Goal: Information Seeking & Learning: Check status

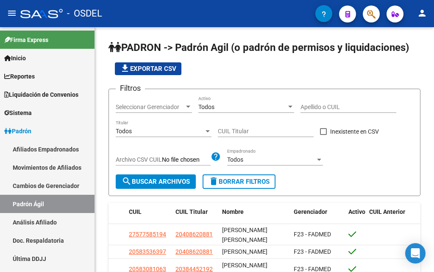
click at [381, 14] on mat-toolbar "menu - OSDEL person" at bounding box center [217, 13] width 434 height 27
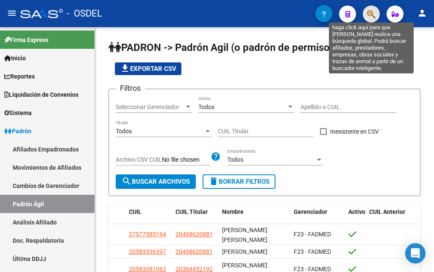
click at [374, 14] on icon "button" at bounding box center [371, 14] width 8 height 10
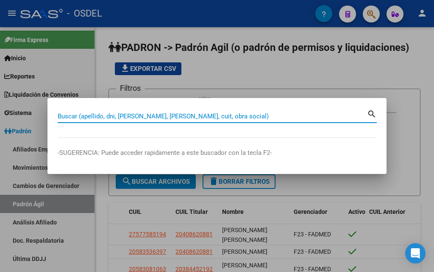
click at [122, 118] on input "Buscar (apellido, dni, [PERSON_NAME], [PERSON_NAME], cuit, obra social)" at bounding box center [212, 116] width 309 height 8
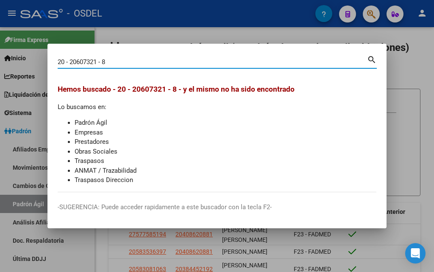
click at [101, 63] on input "20 - 20607321 - 8" at bounding box center [212, 62] width 309 height 8
click at [103, 63] on input "20 - 20607321 - 8" at bounding box center [212, 62] width 309 height 8
click at [100, 61] on input "20 - 20607321 -8" at bounding box center [212, 62] width 309 height 8
click at [70, 61] on input "20 - 20607321-8" at bounding box center [212, 62] width 309 height 8
click at [65, 61] on input "20 -20607321-8" at bounding box center [212, 62] width 309 height 8
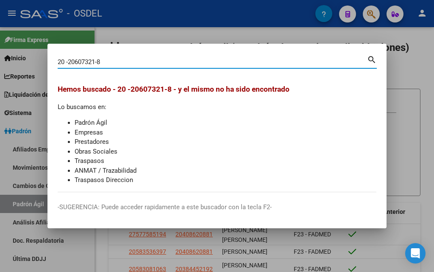
click at [67, 60] on input "20 -20607321-8" at bounding box center [212, 62] width 309 height 8
click at [105, 47] on mat-dialog-container "20206073218 Buscar (apellido, dni, cuil, nro traspaso, cuit, obra social) searc…" at bounding box center [216, 136] width 339 height 185
click at [103, 59] on input "20206073218" at bounding box center [212, 62] width 309 height 8
click at [65, 61] on input "2020607321" at bounding box center [212, 62] width 309 height 8
click at [87, 64] on input "20607321" at bounding box center [212, 62] width 309 height 8
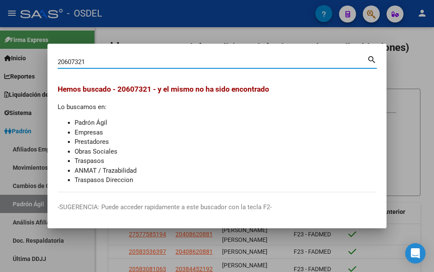
drag, startPoint x: 91, startPoint y: 60, endPoint x: 35, endPoint y: 57, distance: 56.4
click at [35, 57] on div "20607321 Buscar (apellido, dni, cuil, nro traspaso, cuit, obra social) search […" at bounding box center [217, 136] width 434 height 272
click at [83, 59] on input "[PERSON_NAME]" at bounding box center [212, 62] width 309 height 8
type input "[PERSON_NAME]"
click at [144, 28] on div at bounding box center [217, 136] width 434 height 272
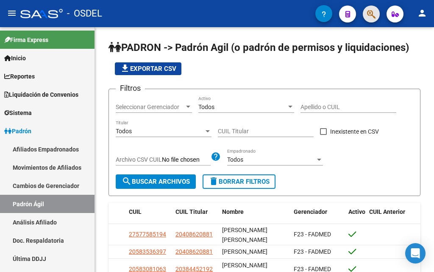
click at [365, 14] on button "button" at bounding box center [371, 14] width 17 height 17
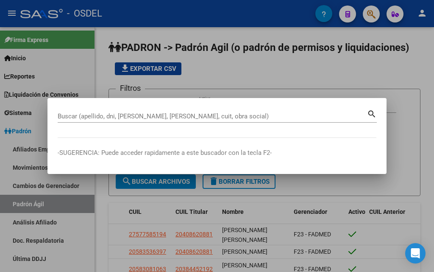
click at [241, 71] on div at bounding box center [217, 136] width 434 height 272
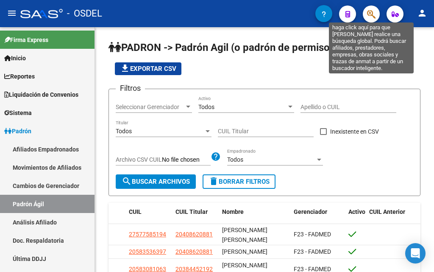
click at [369, 14] on icon "button" at bounding box center [371, 14] width 8 height 10
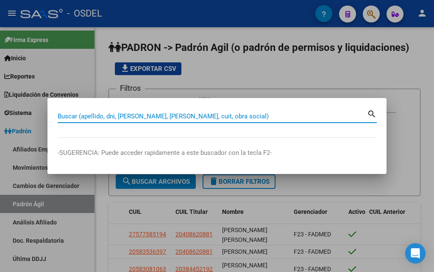
click at [94, 114] on input "Buscar (apellido, dni, [PERSON_NAME], [PERSON_NAME], cuit, obra social)" at bounding box center [212, 116] width 309 height 8
paste input "20 - 20607321 - 8"
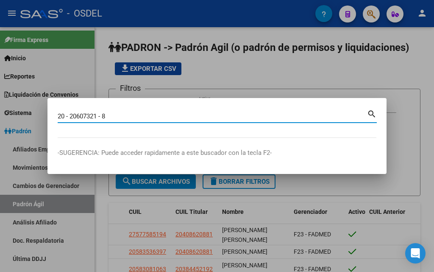
click at [104, 116] on input "20 - 20607321 - 8" at bounding box center [212, 116] width 309 height 8
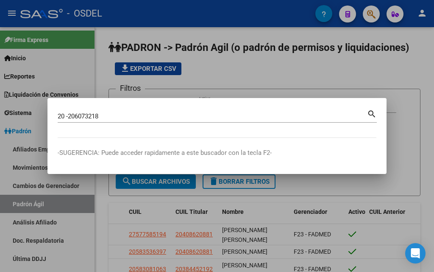
drag, startPoint x: 119, startPoint y: 113, endPoint x: 92, endPoint y: 115, distance: 27.6
click at [36, 114] on div "20 -206073218 Buscar (apellido, dni, cuil, nro traspaso, cuit, obra social) sea…" at bounding box center [217, 136] width 434 height 272
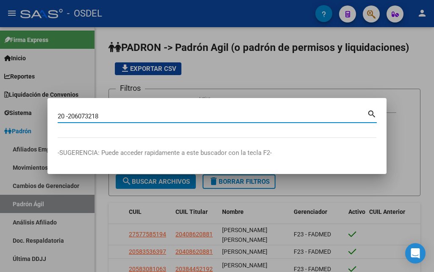
drag, startPoint x: 105, startPoint y: 114, endPoint x: 58, endPoint y: 118, distance: 47.6
click at [58, 118] on input "20 -206073218" at bounding box center [212, 116] width 309 height 8
paste input "79389385"
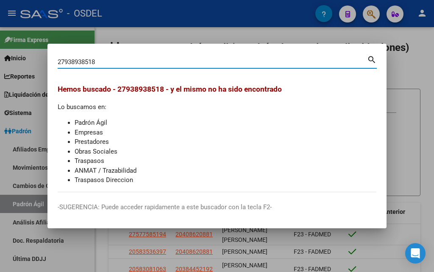
click at [370, 58] on mat-icon "search" at bounding box center [372, 59] width 10 height 10
drag, startPoint x: 113, startPoint y: 60, endPoint x: 68, endPoint y: 60, distance: 45.3
click at [68, 60] on input "27938938518" at bounding box center [212, 62] width 309 height 8
click at [101, 61] on input "27938938518" at bounding box center [212, 62] width 309 height 8
drag, startPoint x: 104, startPoint y: 61, endPoint x: 48, endPoint y: 59, distance: 56.0
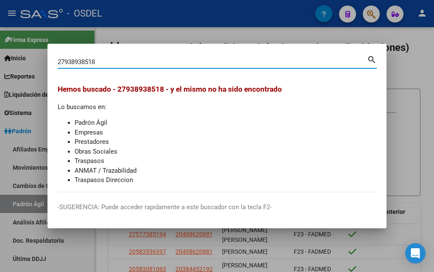
click at [48, 59] on mat-dialog-content "27938938518 Buscar (apellido, dni, cuil, nro traspaso, cuit, obra social) searc…" at bounding box center [216, 123] width 339 height 138
paste input "[PERSON_NAME]"
type input "[PERSON_NAME]"
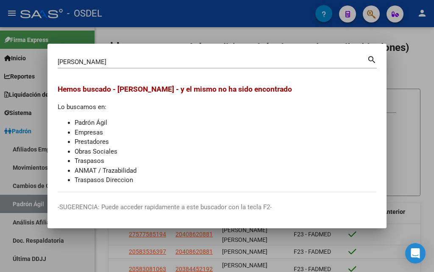
click at [300, 35] on div at bounding box center [217, 136] width 434 height 272
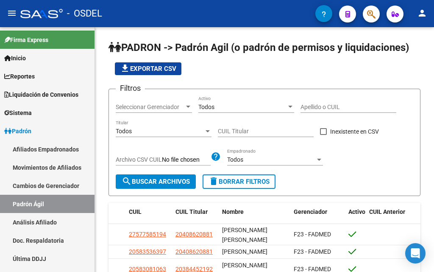
click at [376, 17] on button "button" at bounding box center [371, 14] width 17 height 17
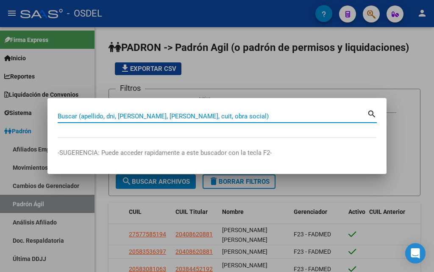
paste input "[US_EMPLOYER_IDENTIFICATION_NUMBER] -6"
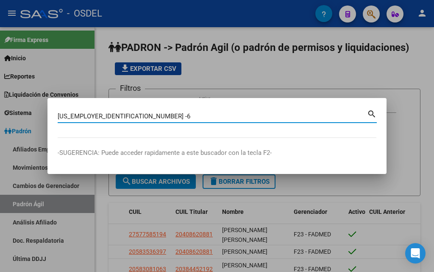
type input "279427084 6"
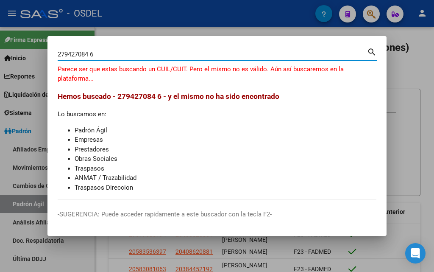
click at [418, 75] on div at bounding box center [217, 136] width 434 height 272
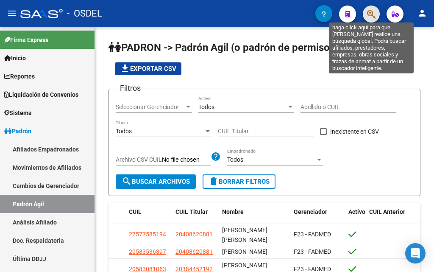
click at [370, 16] on icon "button" at bounding box center [371, 14] width 8 height 10
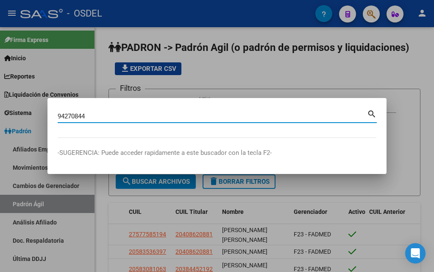
type input "94270844"
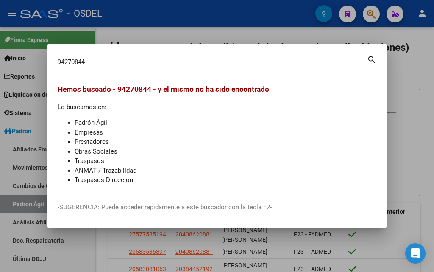
click at [247, 31] on div at bounding box center [217, 136] width 434 height 272
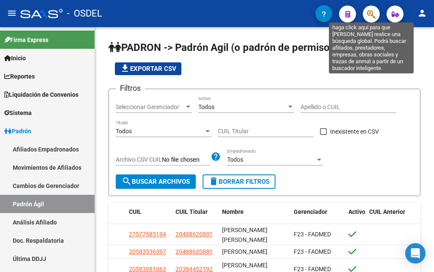
click at [370, 12] on icon "button" at bounding box center [371, 14] width 8 height 10
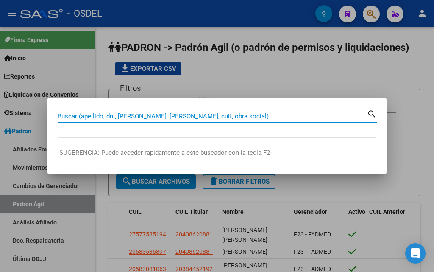
paste input "23310907294"
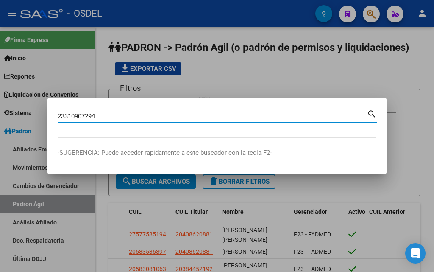
type input "23310907294"
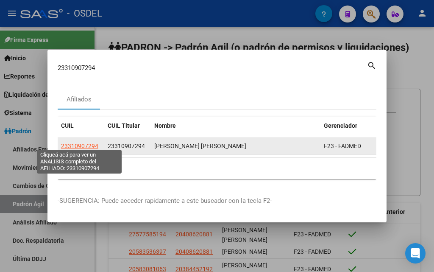
click at [92, 144] on span "23310907294" at bounding box center [79, 145] width 37 height 7
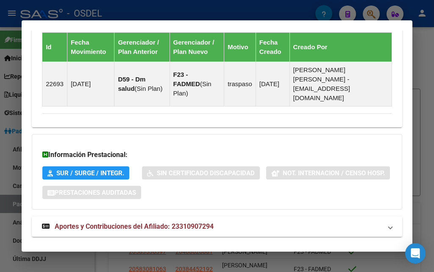
scroll to position [611, 0]
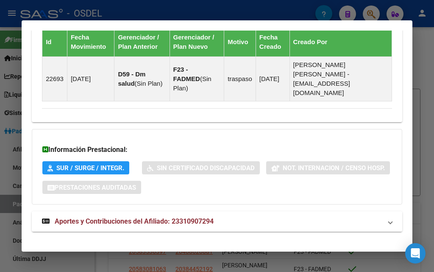
click at [135, 216] on strong "Aportes y Contribuciones del Afiliado: 23310907294" at bounding box center [128, 221] width 172 height 10
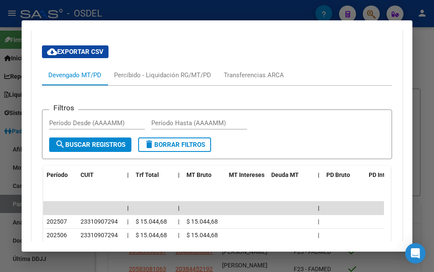
scroll to position [873, 0]
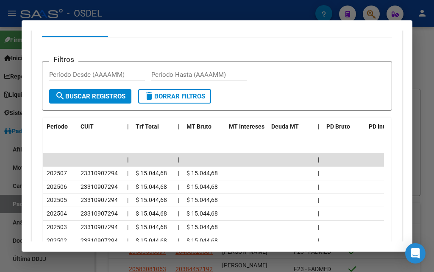
click at [424, 78] on div at bounding box center [217, 136] width 434 height 272
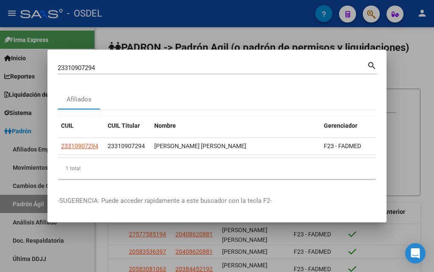
click at [424, 78] on div at bounding box center [217, 136] width 434 height 272
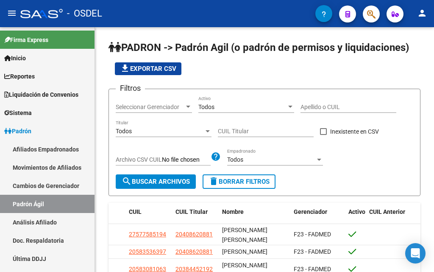
click at [377, 22] on div at bounding box center [368, 13] width 24 height 17
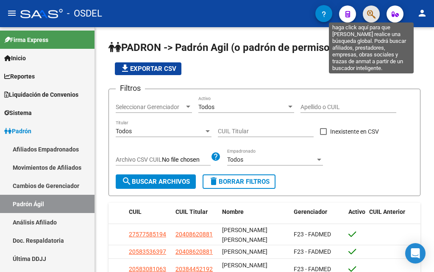
click at [374, 18] on icon "button" at bounding box center [371, 14] width 8 height 10
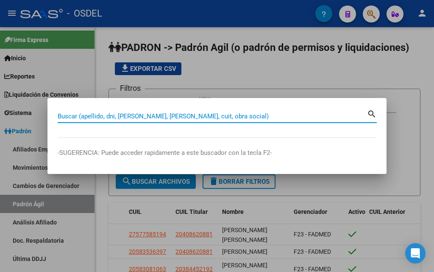
click at [166, 116] on input "Buscar (apellido, dni, [PERSON_NAME], [PERSON_NAME], cuit, obra social)" at bounding box center [212, 116] width 309 height 8
paste input "23310907294"
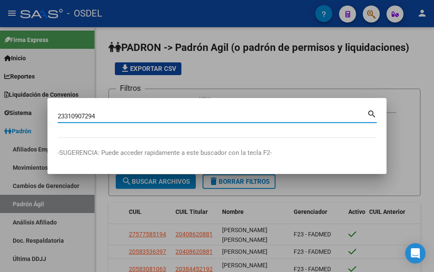
type input "23310907294"
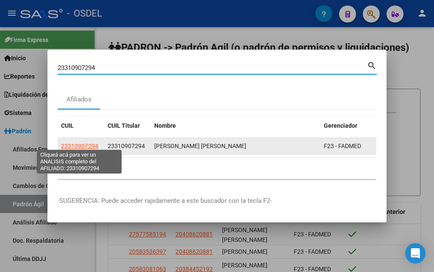
click at [76, 142] on span "23310907294" at bounding box center [79, 145] width 37 height 7
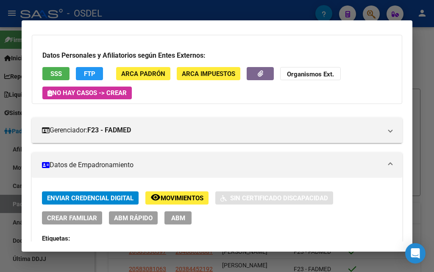
scroll to position [0, 0]
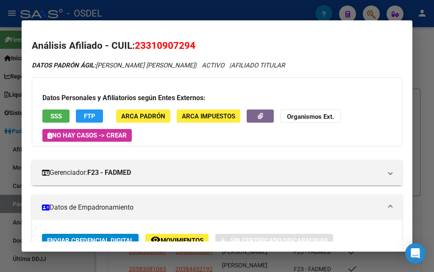
drag, startPoint x: 35, startPoint y: 44, endPoint x: 100, endPoint y: 42, distance: 65.3
click at [100, 42] on h2 "Análisis Afiliado - CUIL: 23310907294" at bounding box center [217, 46] width 370 height 14
drag, startPoint x: 33, startPoint y: 45, endPoint x: 102, endPoint y: 41, distance: 69.6
click at [102, 41] on h2 "Análisis Afiliado - CUIL: 23310907294" at bounding box center [217, 46] width 370 height 14
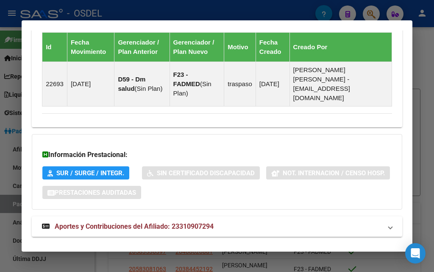
scroll to position [611, 0]
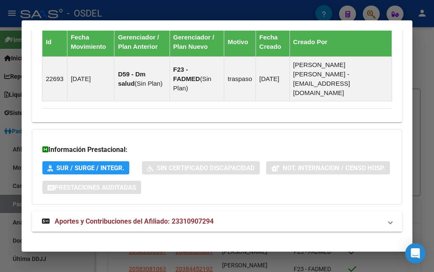
click at [92, 217] on span "Aportes y Contribuciones del Afiliado: 23310907294" at bounding box center [134, 221] width 159 height 8
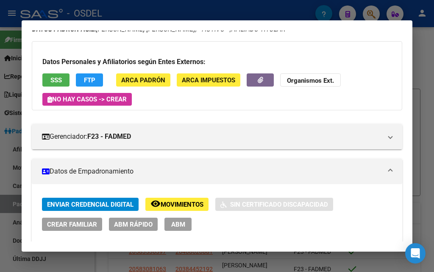
scroll to position [25, 0]
